Goal: Contribute content

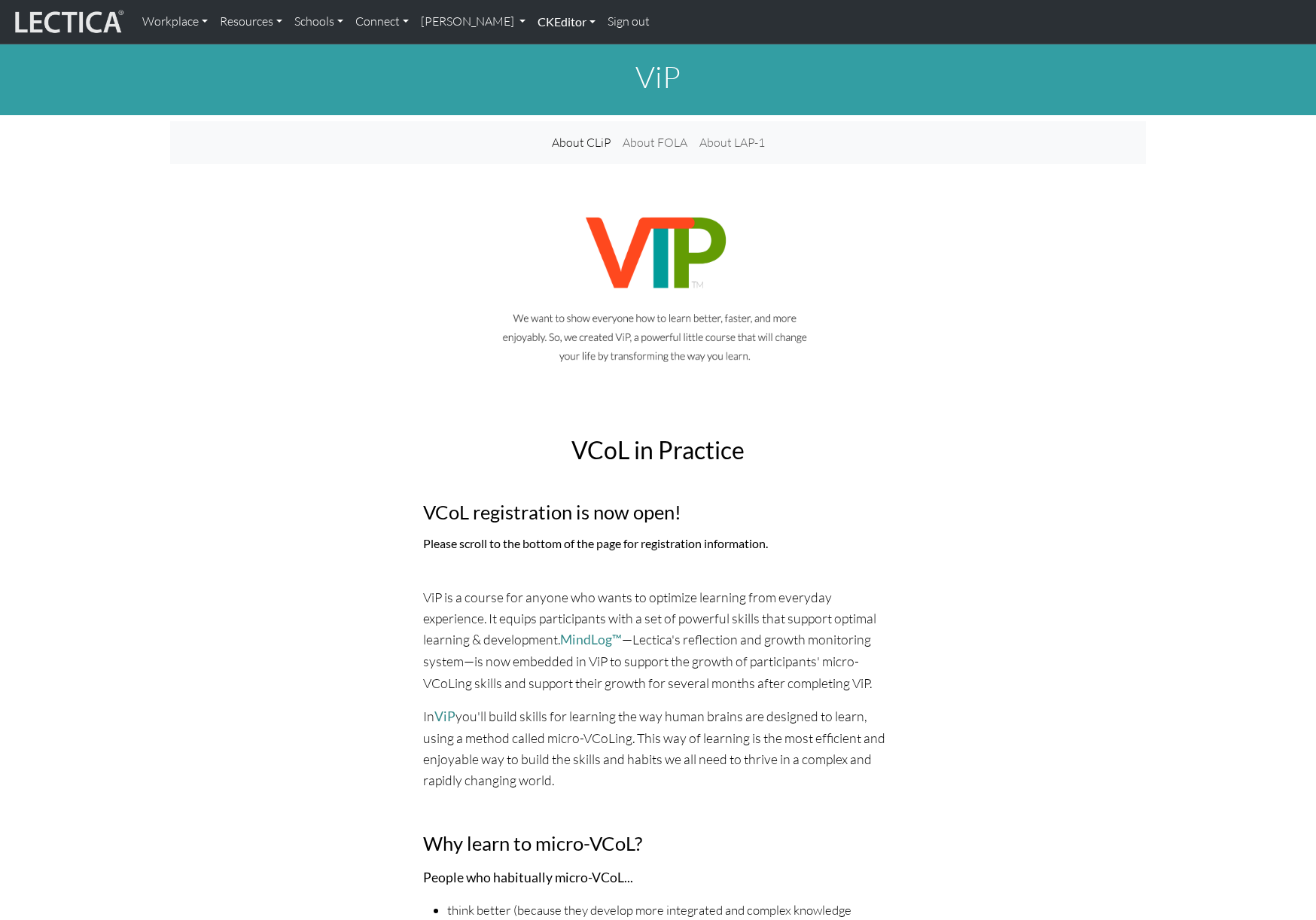
click at [601, 24] on link "CKEditor" at bounding box center [566, 21] width 70 height 31
click at [574, 58] on link "Edit" at bounding box center [559, 56] width 30 height 19
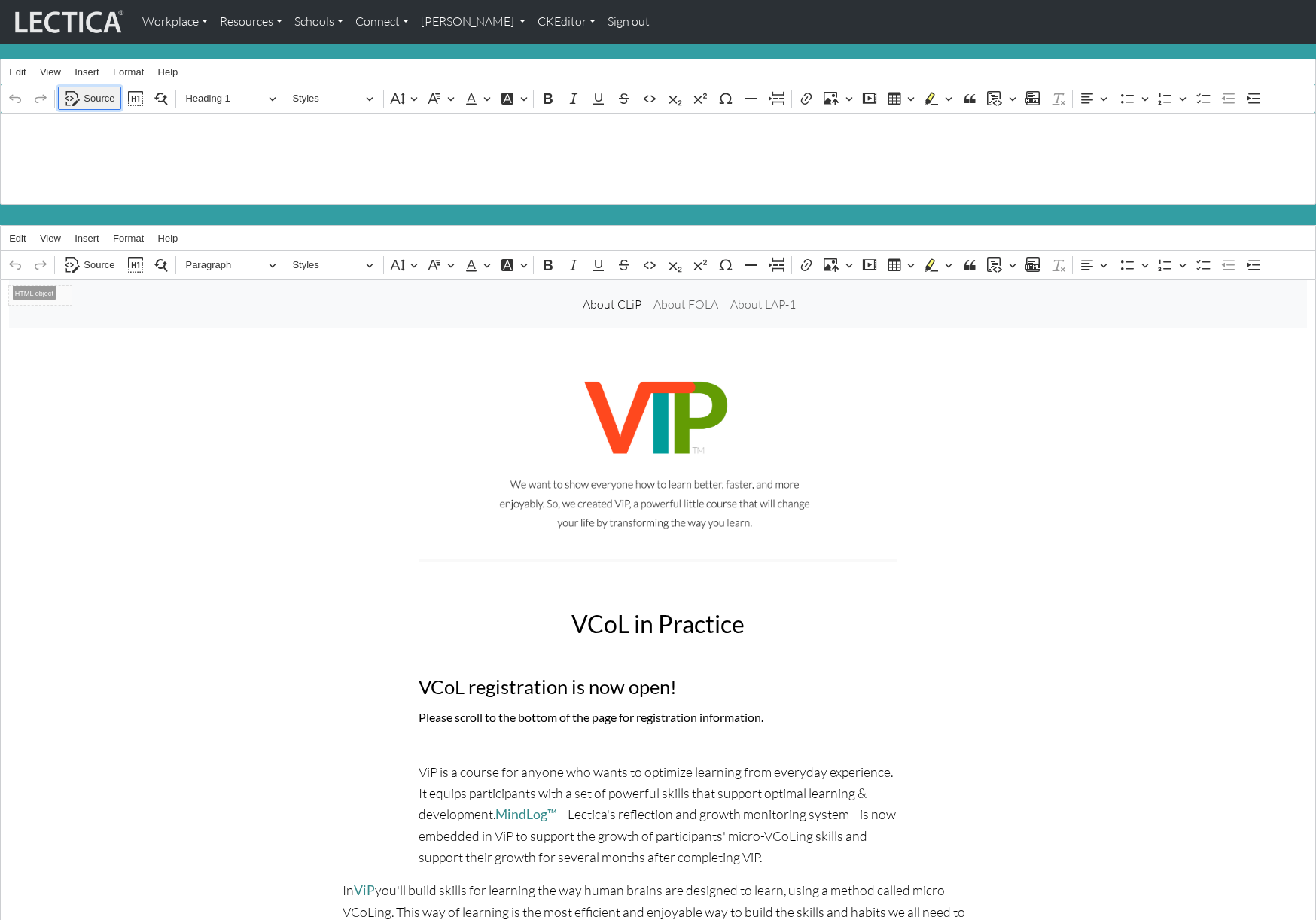
click at [92, 97] on span "Source" at bounding box center [98, 98] width 31 height 18
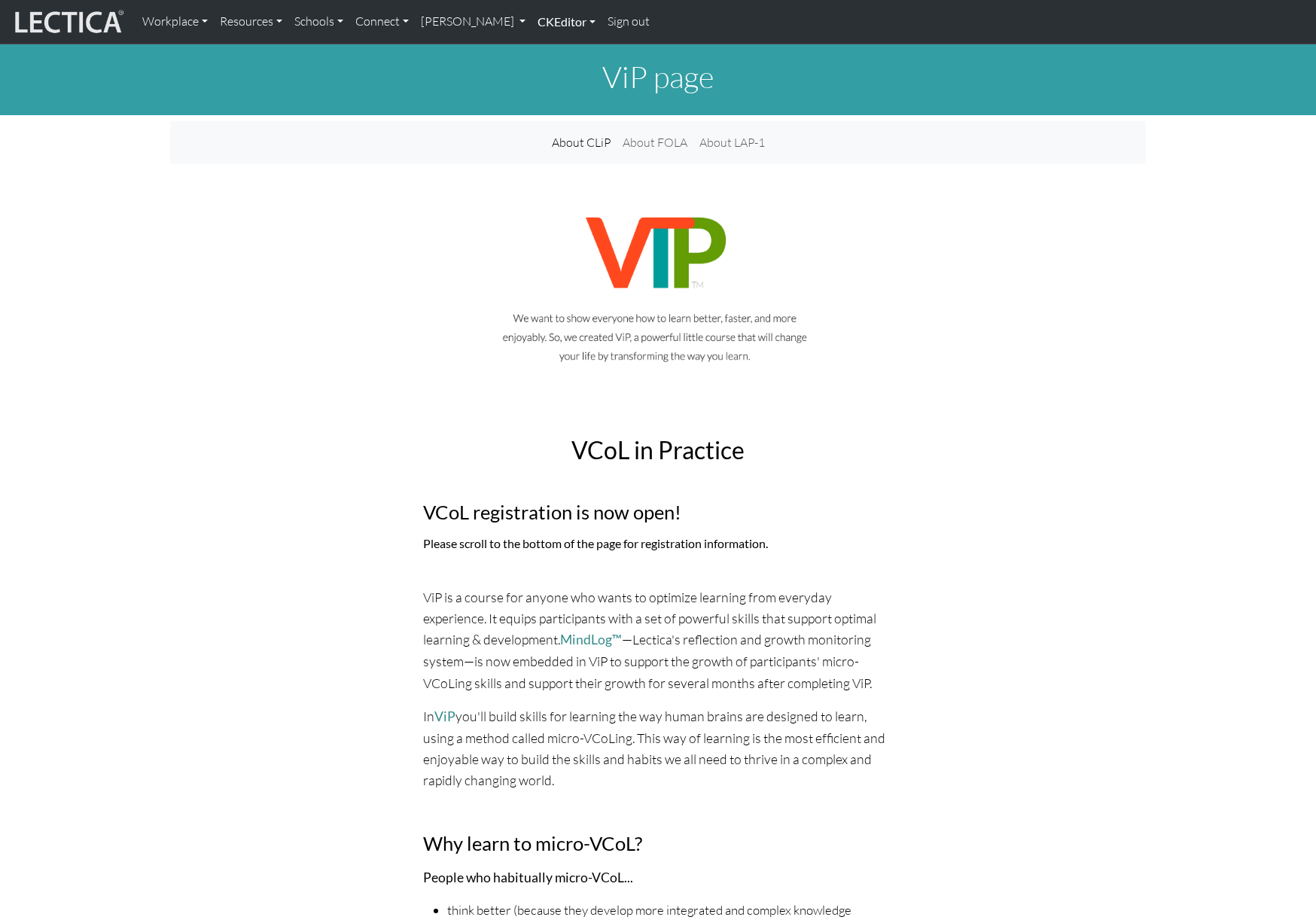
click at [601, 21] on link "CKEditor" at bounding box center [566, 21] width 70 height 31
click at [574, 54] on link "Edit" at bounding box center [559, 56] width 30 height 19
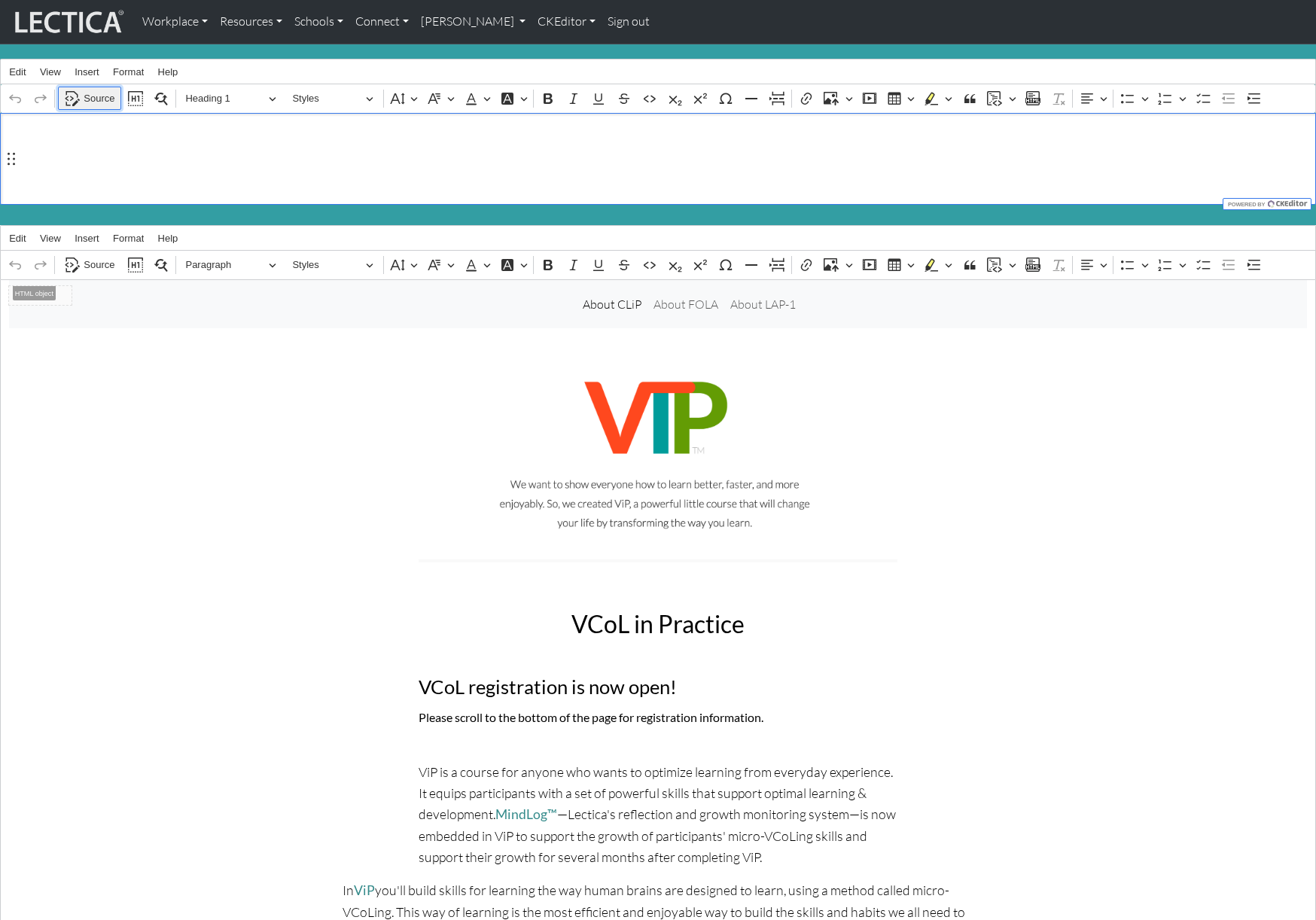
click at [82, 95] on button "Source" at bounding box center [89, 98] width 63 height 24
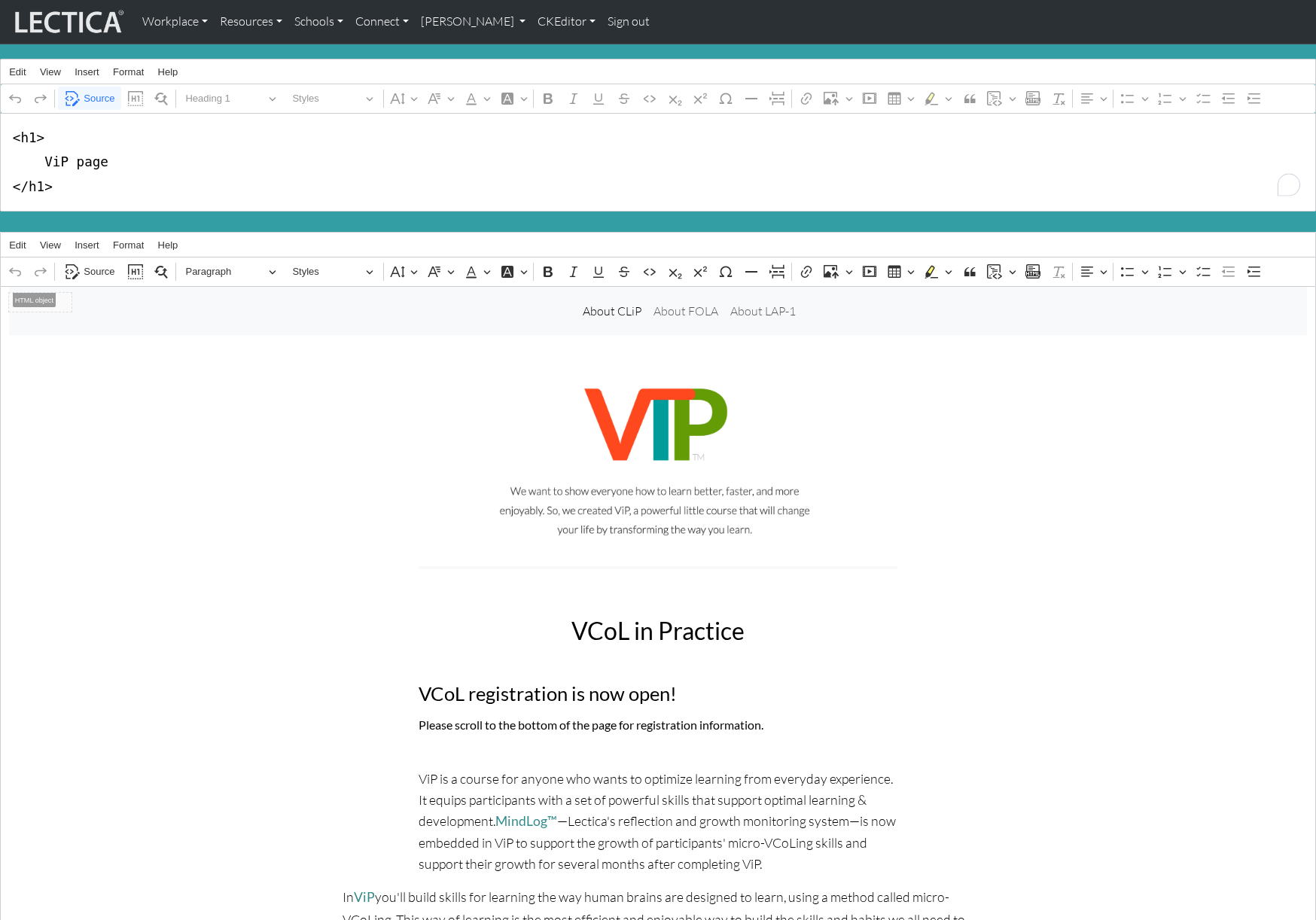
click at [159, 162] on textarea "<h1> ViP page </h1>" at bounding box center [658, 162] width 1316 height 98
type textarea "<h1> ViP </h1>"
click at [601, 27] on link "CKEditor" at bounding box center [566, 21] width 70 height 31
click at [574, 55] on link "Edit" at bounding box center [559, 56] width 30 height 19
